Goal: Task Accomplishment & Management: Complete application form

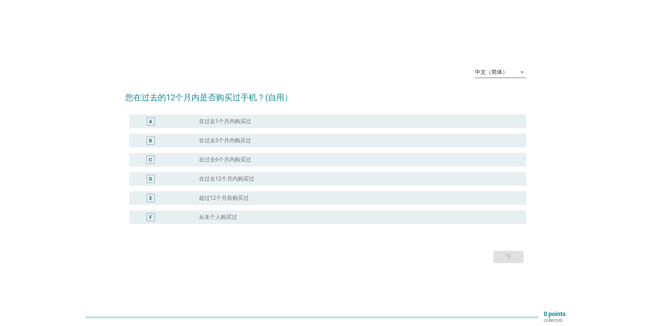
click at [515, 72] on div "中文（简体）" at bounding box center [496, 72] width 42 height 11
click at [507, 92] on div "Bahasa Melayu" at bounding box center [500, 94] width 40 height 8
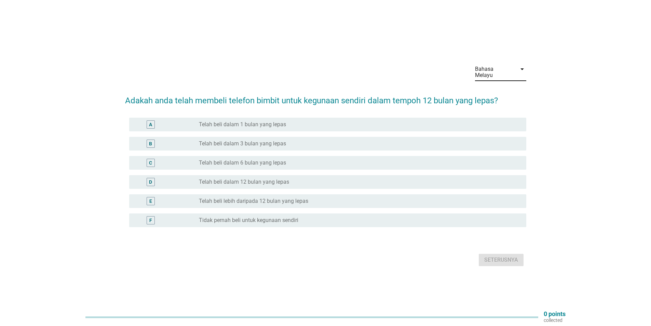
click at [262, 199] on label "Telah beli lebih daripada 12 bulan yang lepas" at bounding box center [253, 201] width 109 height 7
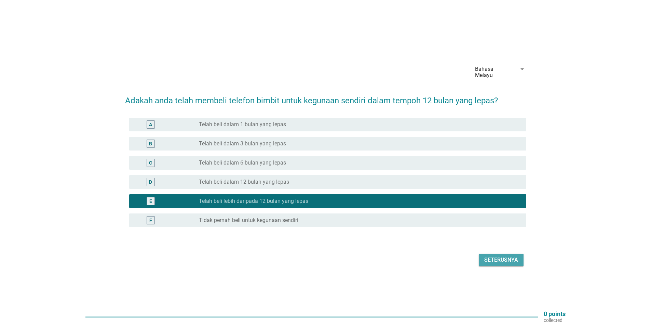
click at [511, 256] on div "Seterusnya" at bounding box center [501, 260] width 34 height 8
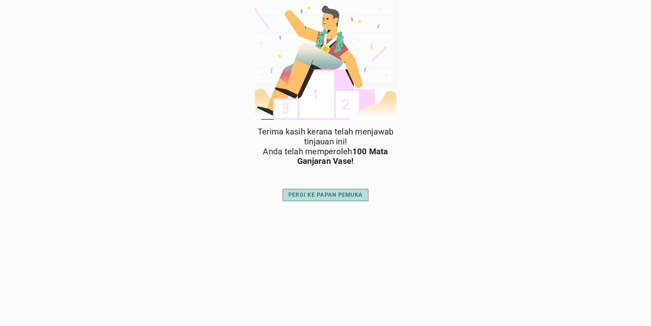
click at [327, 196] on div "PERGI KE PAPAN PEMUKA" at bounding box center [326, 195] width 74 height 8
